Goal: Task Accomplishment & Management: Use online tool/utility

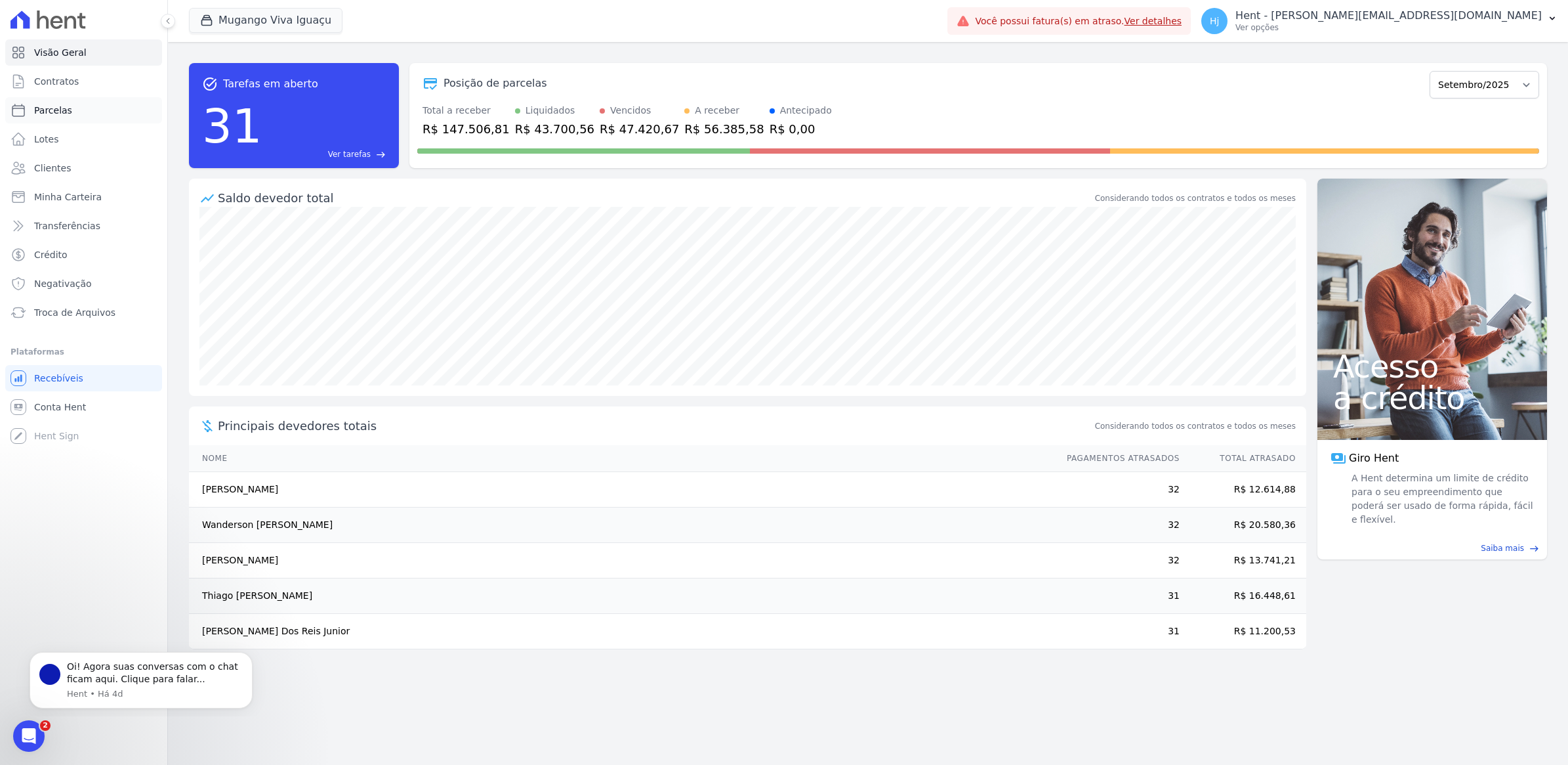
click at [58, 117] on link "Parcelas" at bounding box center [83, 109] width 157 height 26
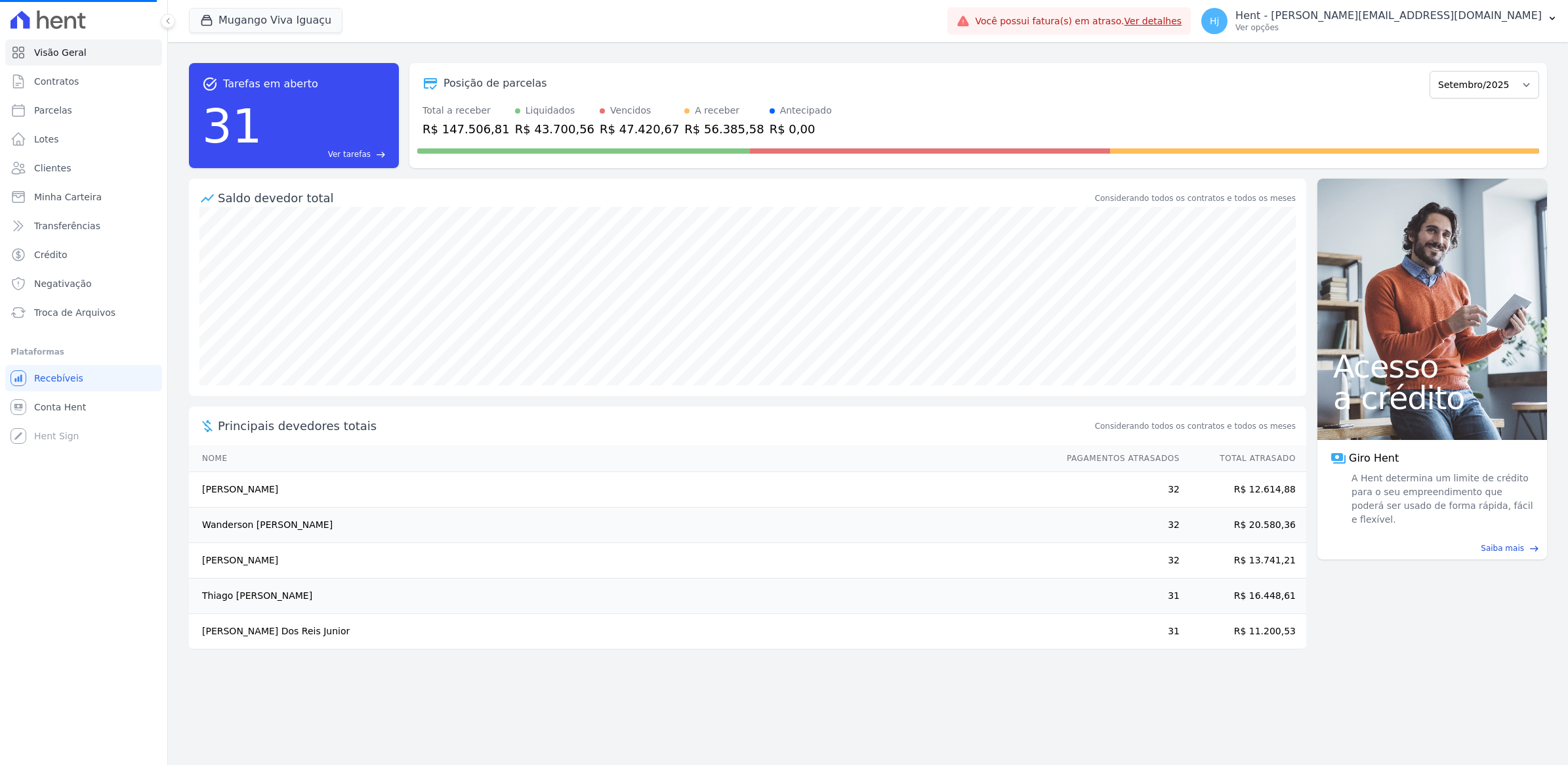
select select
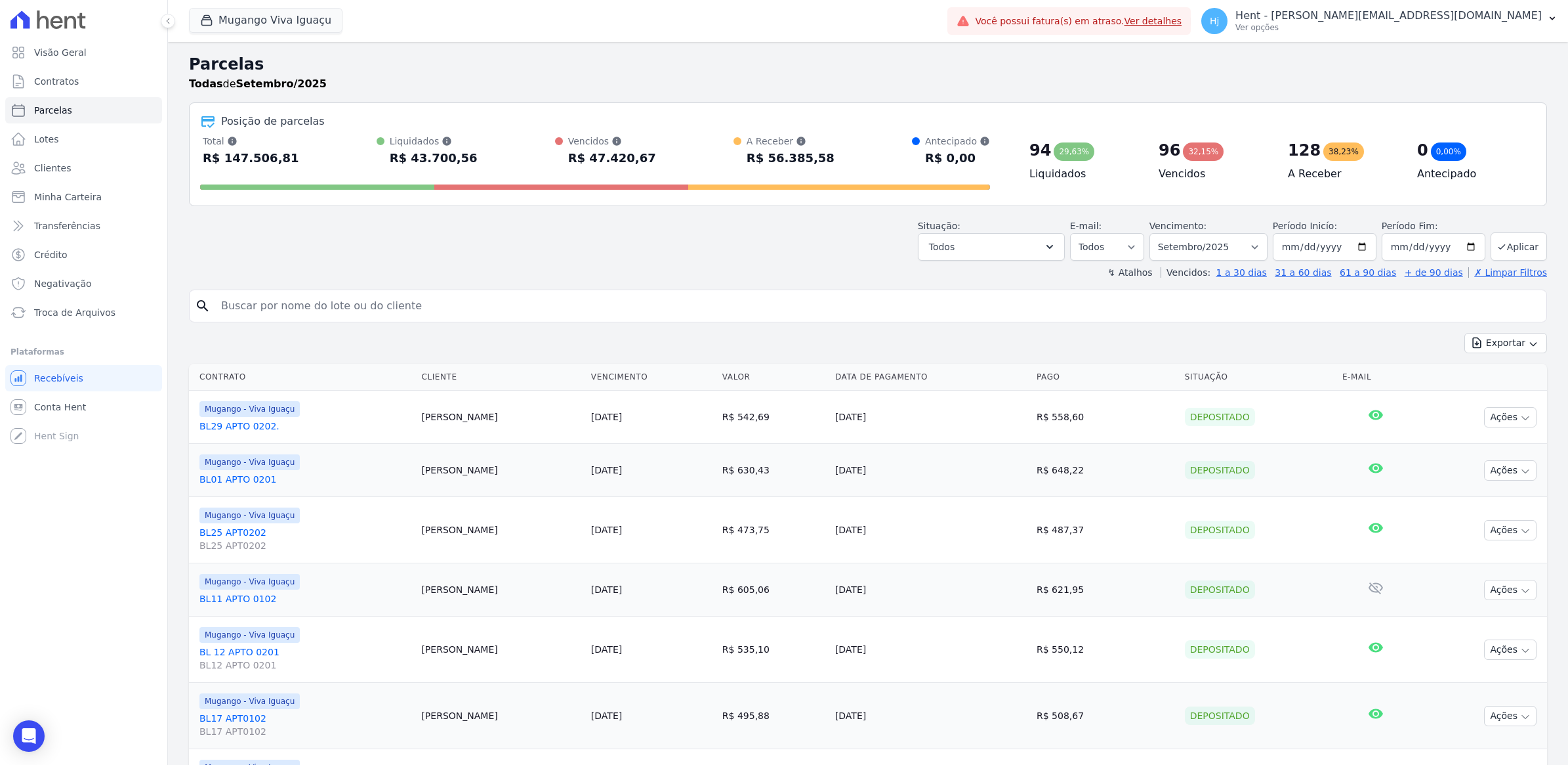
click at [410, 309] on input "search" at bounding box center [877, 305] width 1328 height 26
paste input "[PERSON_NAME]"
type input "[PERSON_NAME]"
select select
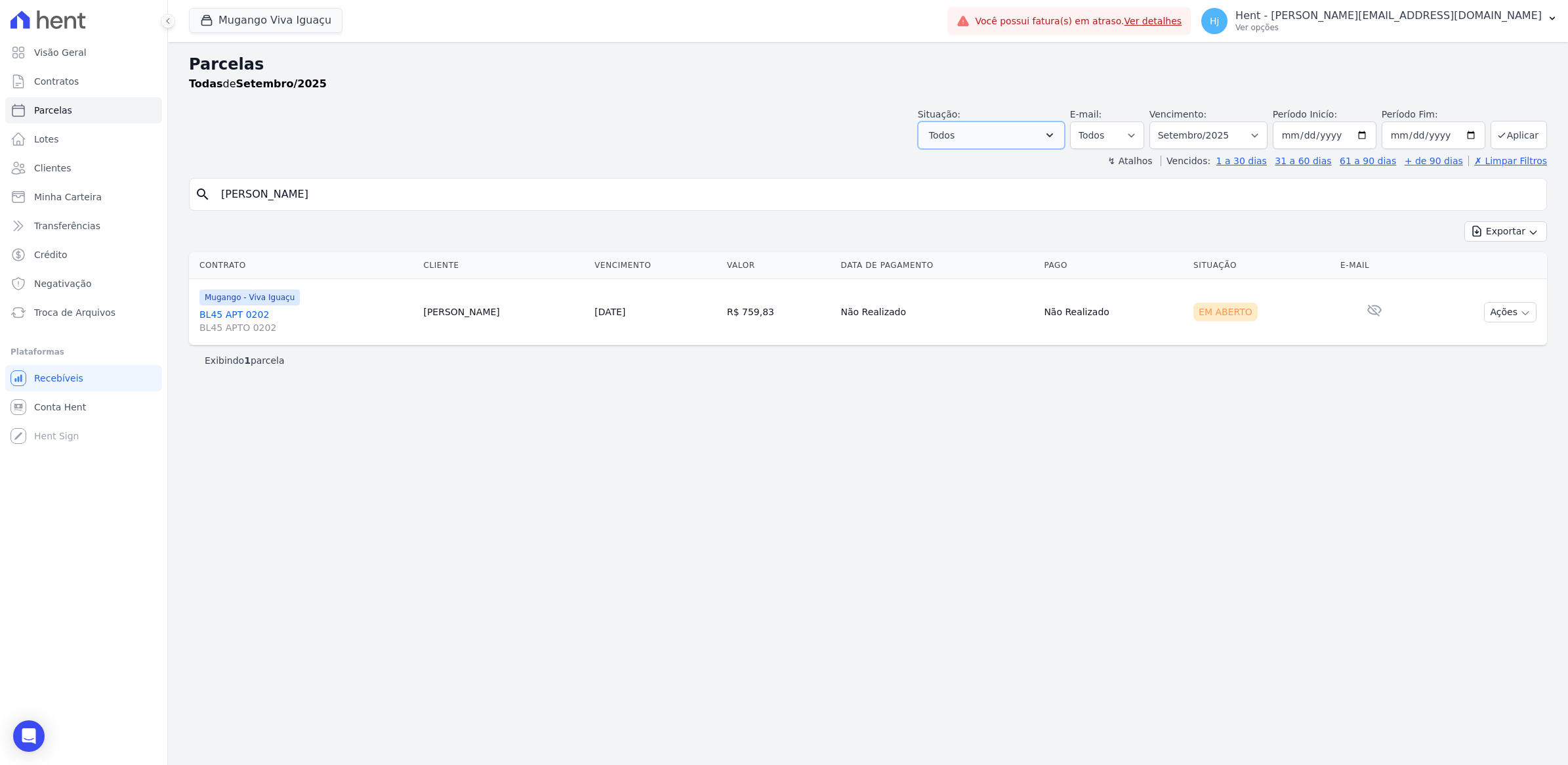
click at [1046, 133] on button "Todos" at bounding box center [991, 135] width 147 height 27
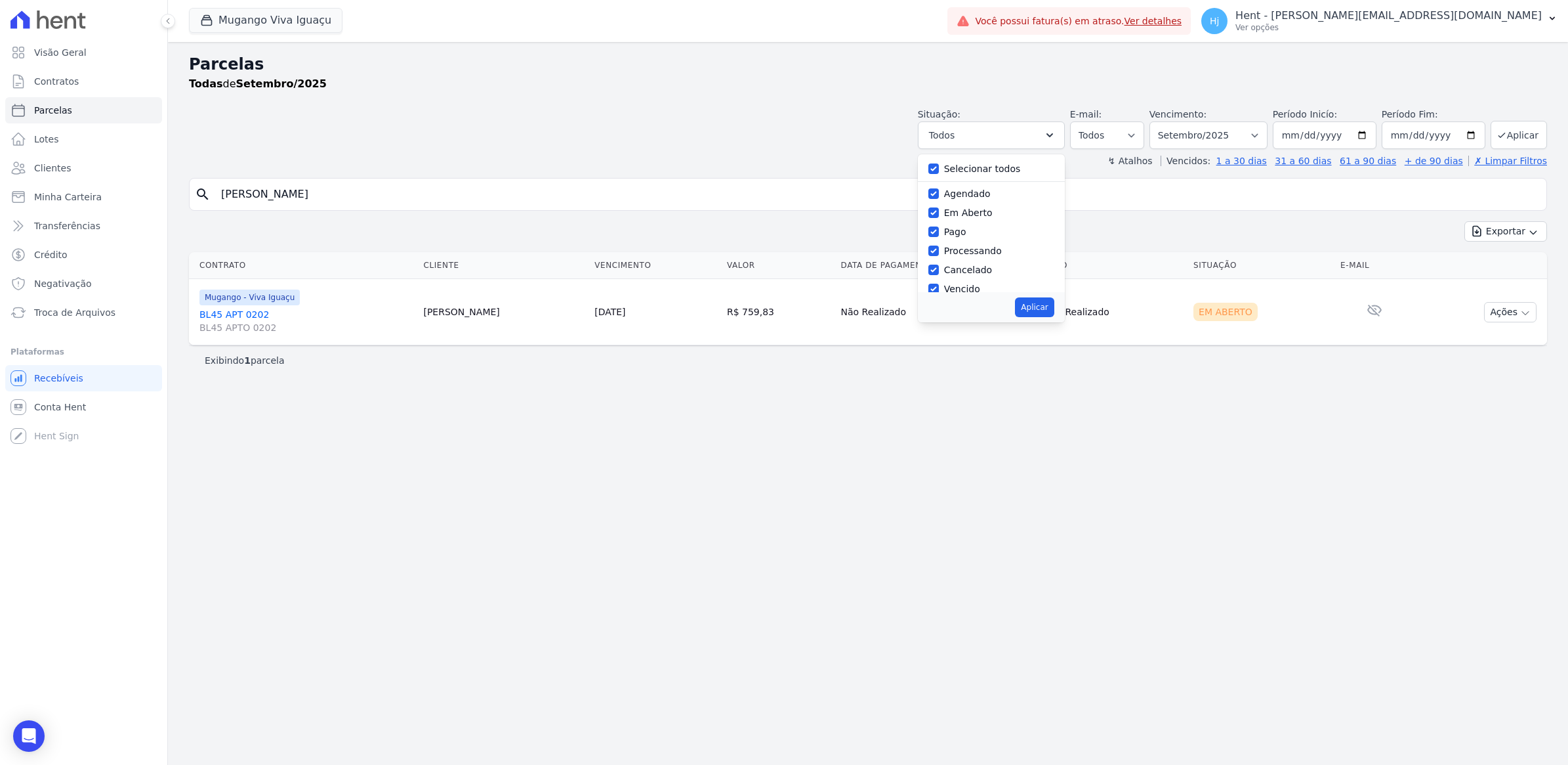
click at [966, 168] on label "Selecionar todos" at bounding box center [981, 168] width 76 height 11
click at [939, 168] on input "Selecionar todos" at bounding box center [933, 168] width 11 height 11
checkbox input "false"
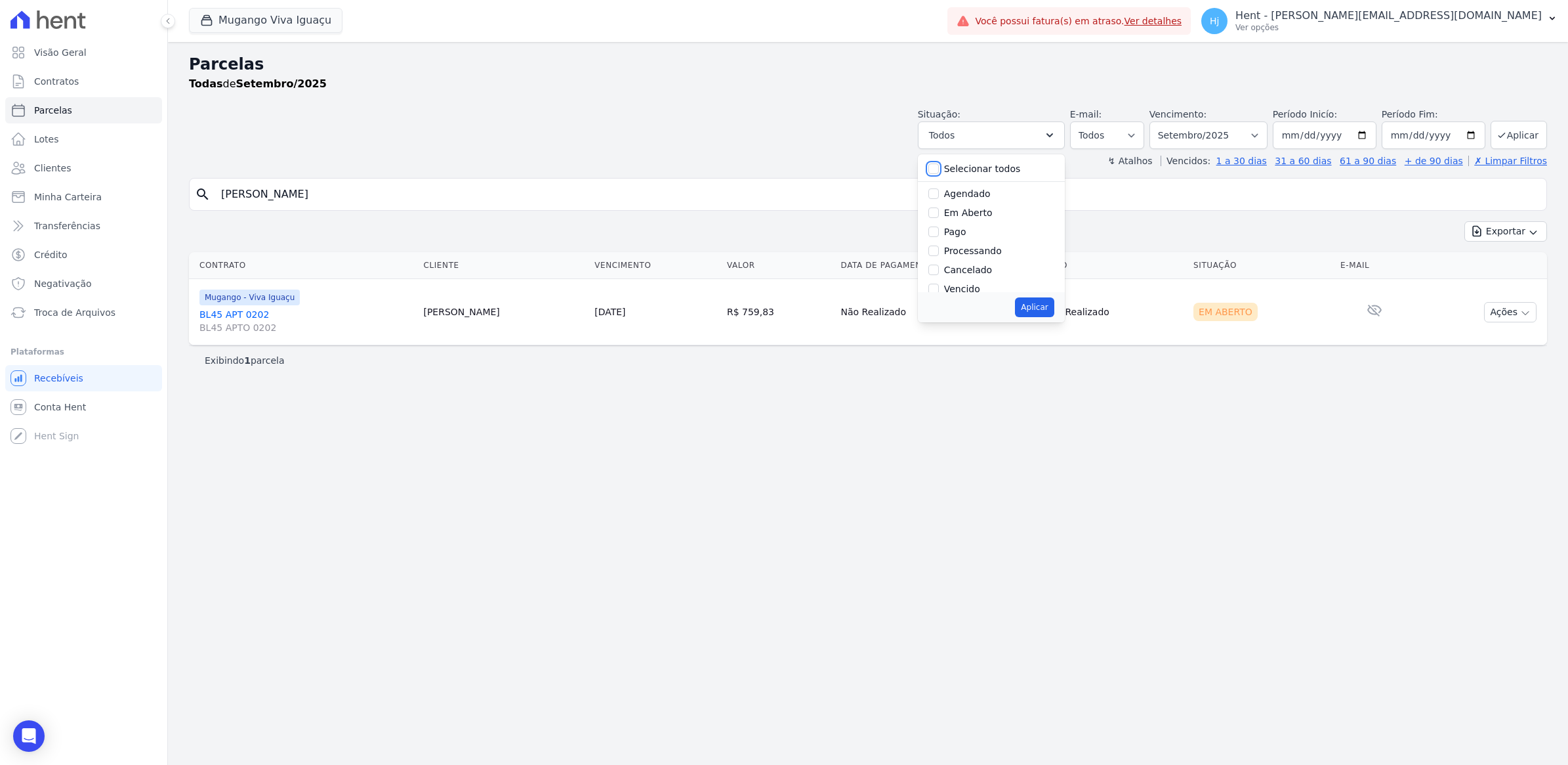
checkbox input "false"
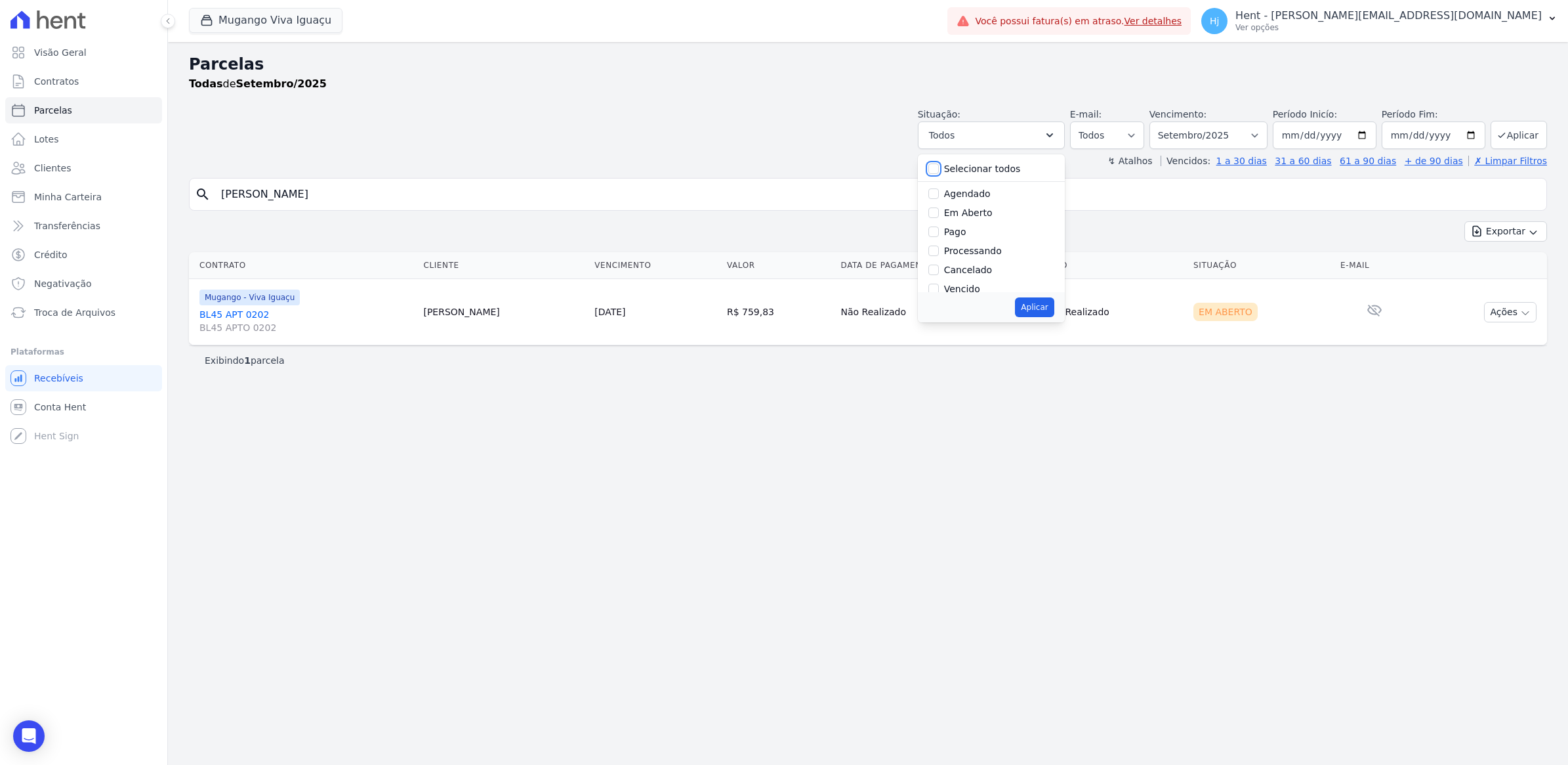
checkbox input "false"
click at [939, 211] on input "Vencido" at bounding box center [933, 206] width 11 height 11
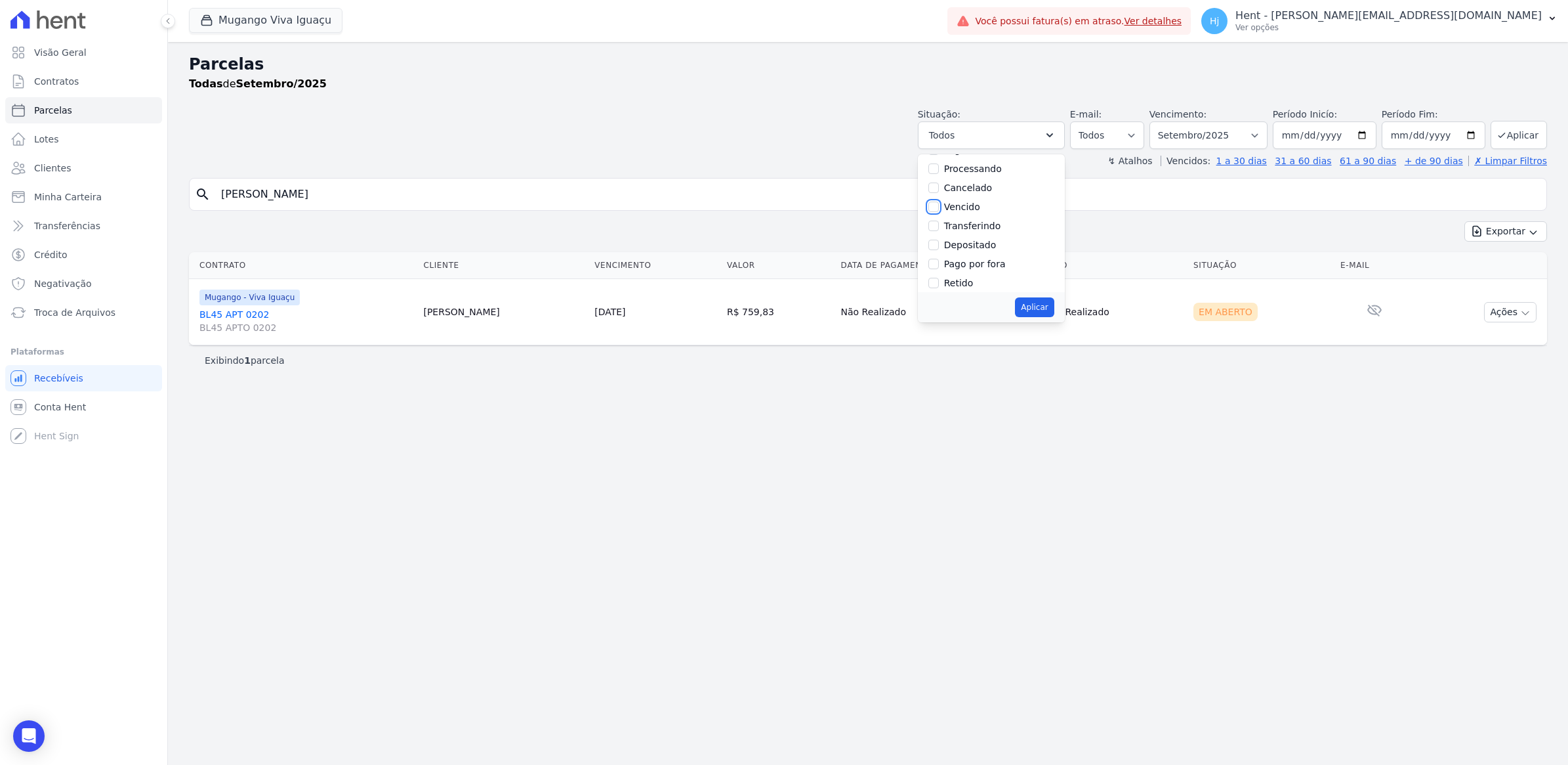
checkbox input "true"
click at [1265, 134] on select "Filtrar por período ──────── Todos os meses Março/2023 Abril/2023 Maio/2023 Jun…" at bounding box center [1209, 135] width 118 height 27
select select "all"
click at [1165, 121] on select "Filtrar por período ──────── Todos os meses Março/2023 Abril/2023 Maio/2023 Jun…" at bounding box center [1209, 135] width 118 height 27
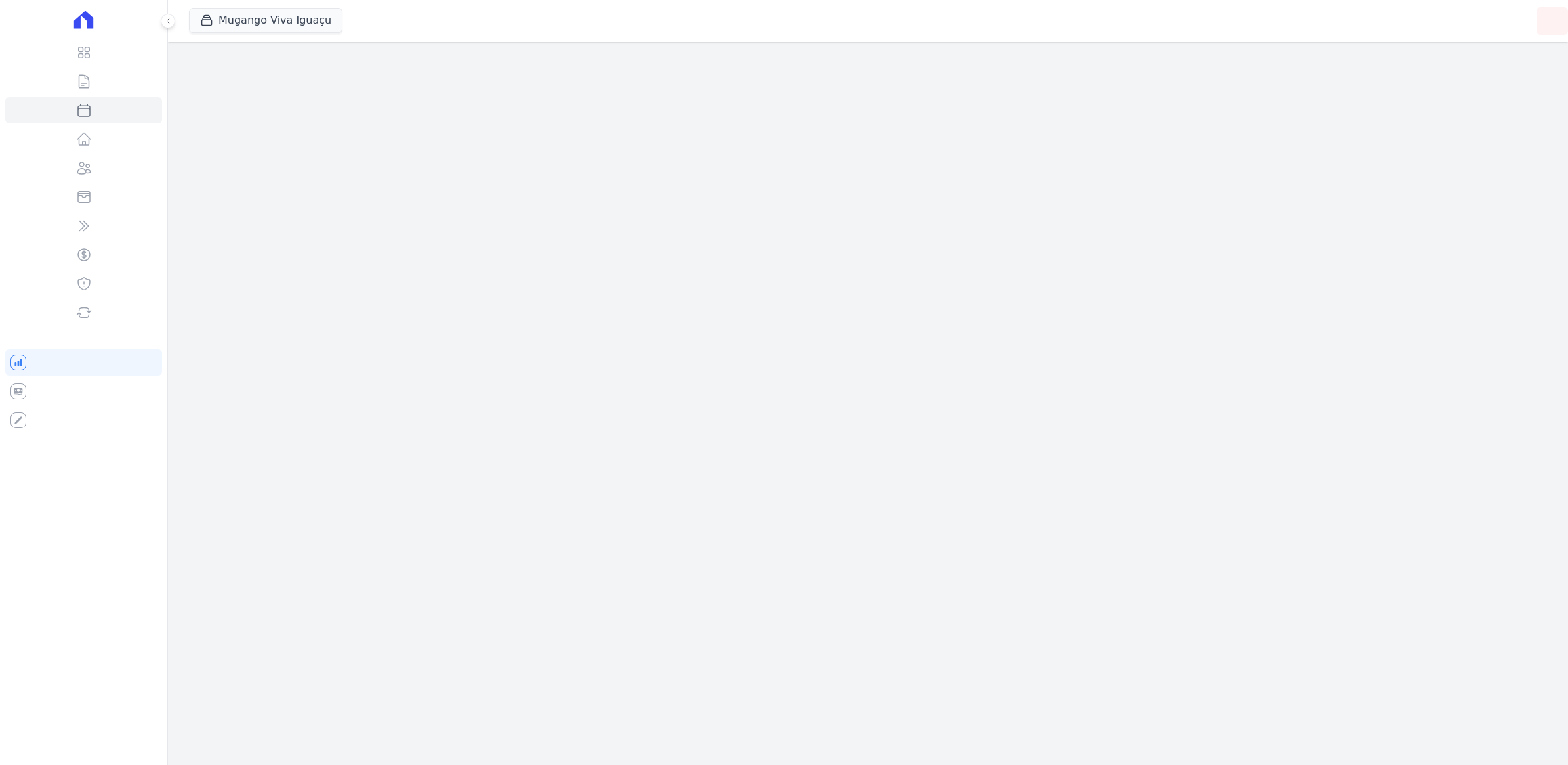
select select
